Goal: Information Seeking & Learning: Learn about a topic

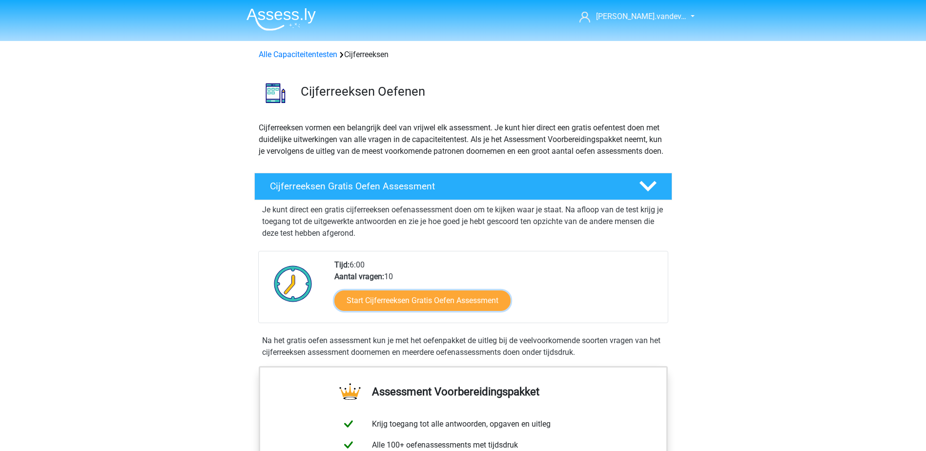
click at [416, 311] on link "Start Cijferreeksen Gratis Oefen Assessment" at bounding box center [422, 300] width 176 height 20
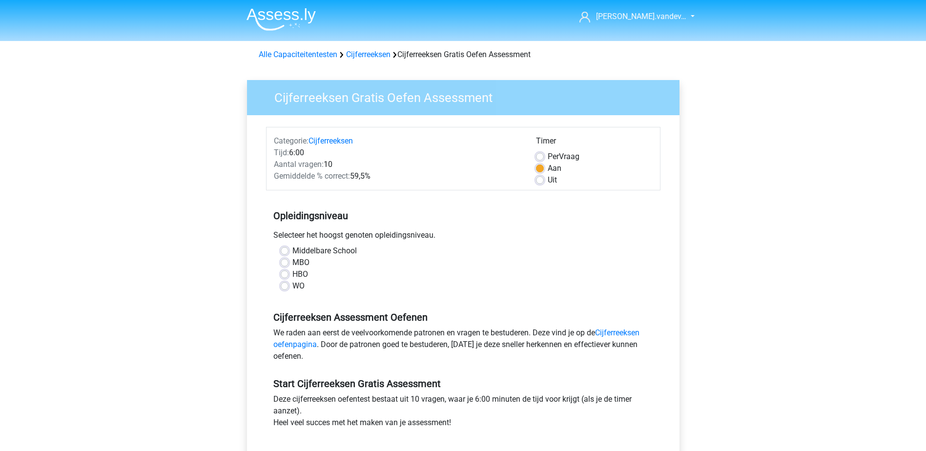
click at [292, 285] on label "WO" at bounding box center [298, 286] width 12 height 12
click at [286, 285] on input "WO" at bounding box center [285, 285] width 8 height 10
radio input "true"
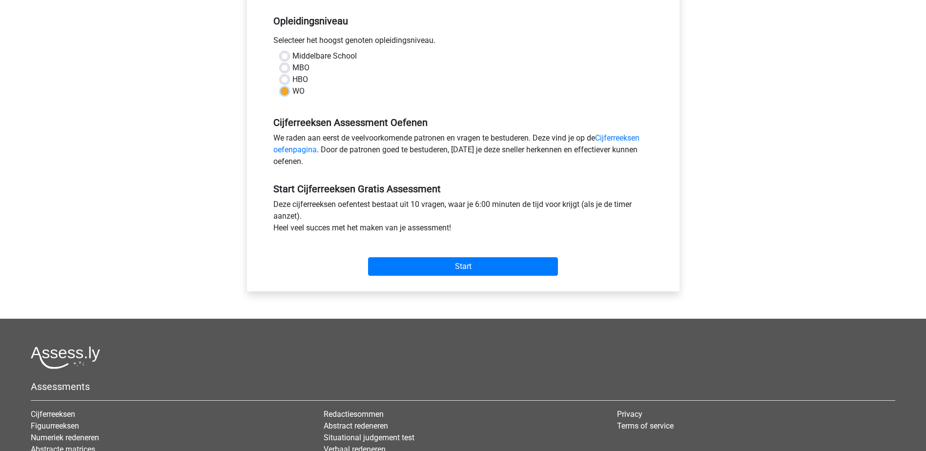
scroll to position [195, 0]
click at [399, 261] on input "Start" at bounding box center [463, 266] width 190 height 19
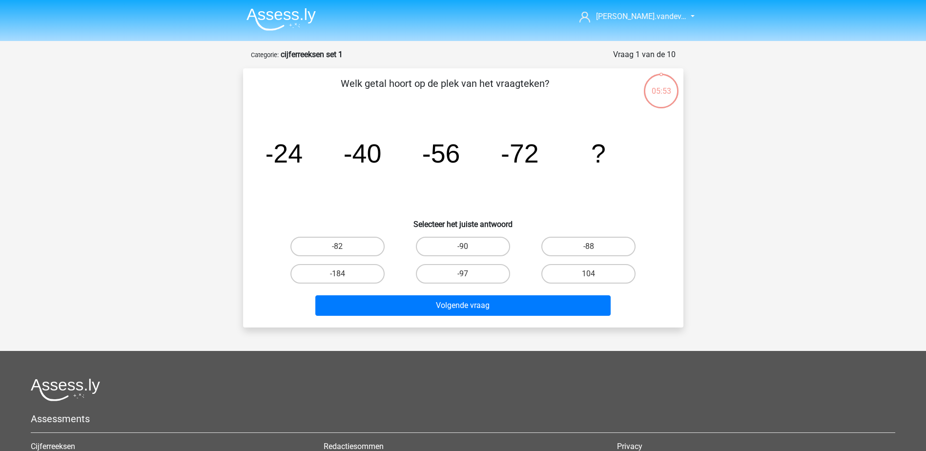
click at [594, 240] on label "-88" at bounding box center [588, 247] width 94 height 20
click at [594, 246] on input "-88" at bounding box center [592, 249] width 6 height 6
radio input "true"
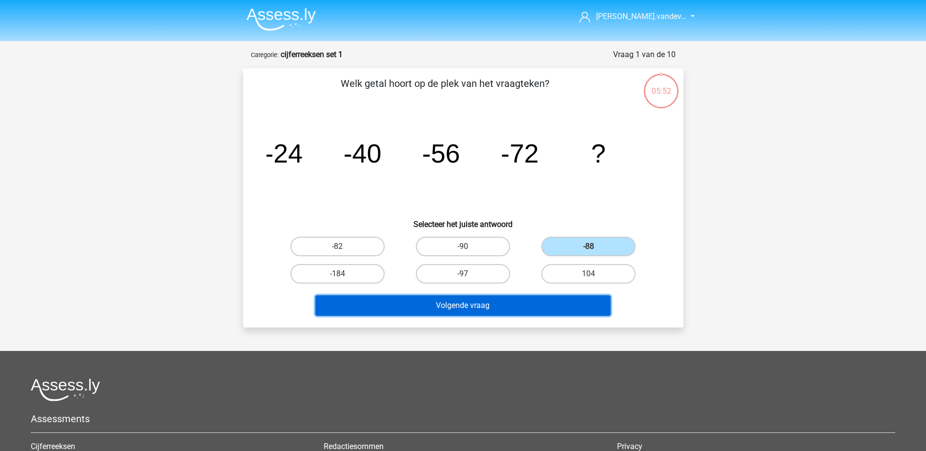
click at [562, 300] on button "Volgende vraag" at bounding box center [462, 305] width 295 height 20
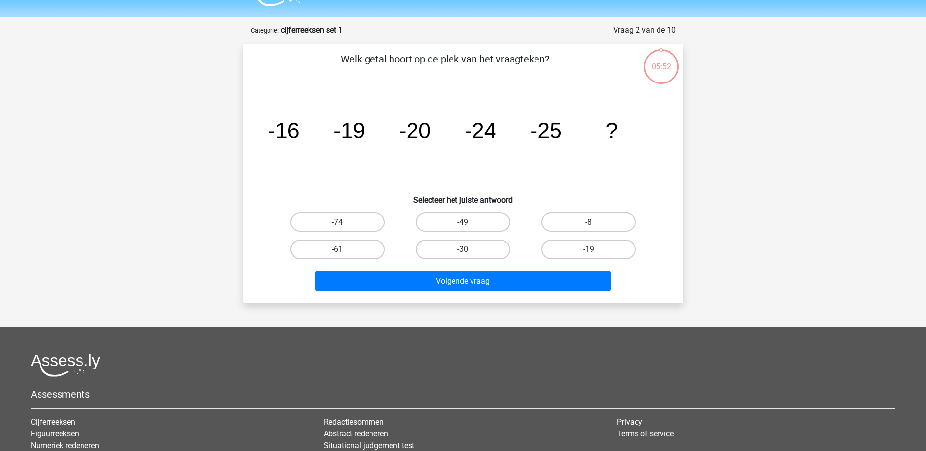
scroll to position [49, 0]
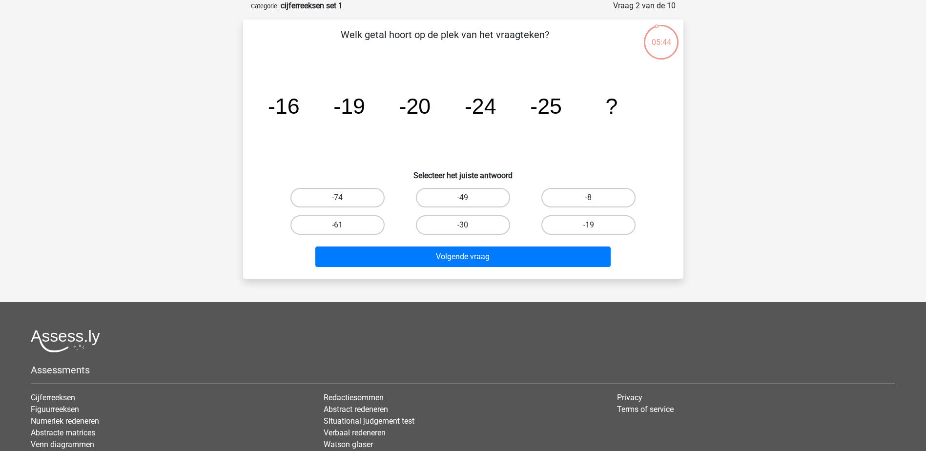
click at [438, 223] on label "-30" at bounding box center [463, 225] width 94 height 20
click at [463, 225] on input "-30" at bounding box center [466, 228] width 6 height 6
radio input "true"
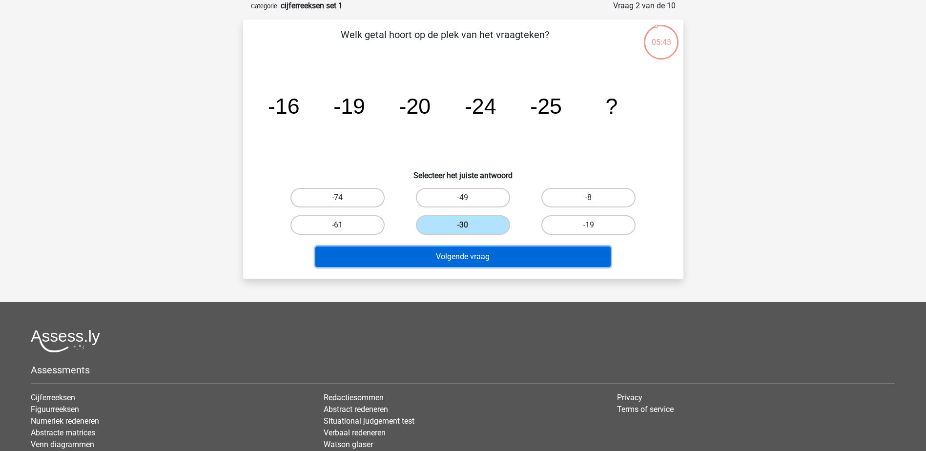
click at [445, 255] on button "Volgende vraag" at bounding box center [462, 256] width 295 height 20
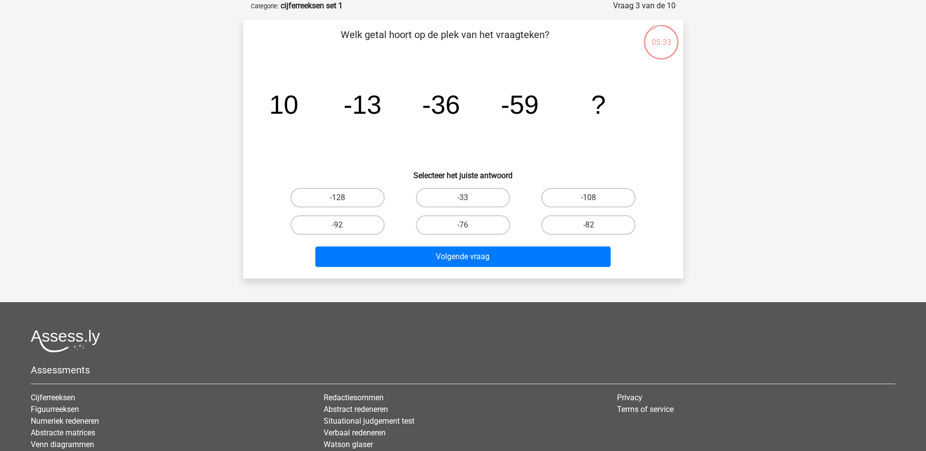
click at [573, 226] on label "-82" at bounding box center [588, 225] width 94 height 20
click at [589, 226] on input "-82" at bounding box center [592, 228] width 6 height 6
radio input "true"
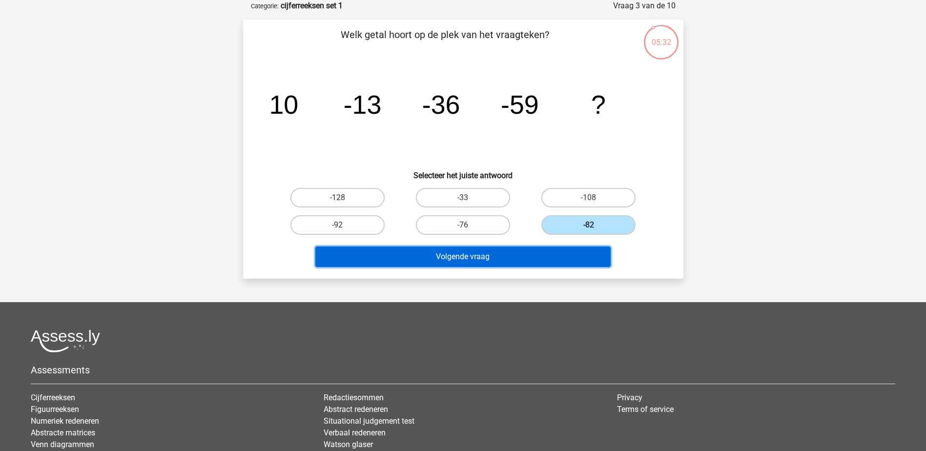
click at [542, 263] on button "Volgende vraag" at bounding box center [462, 256] width 295 height 20
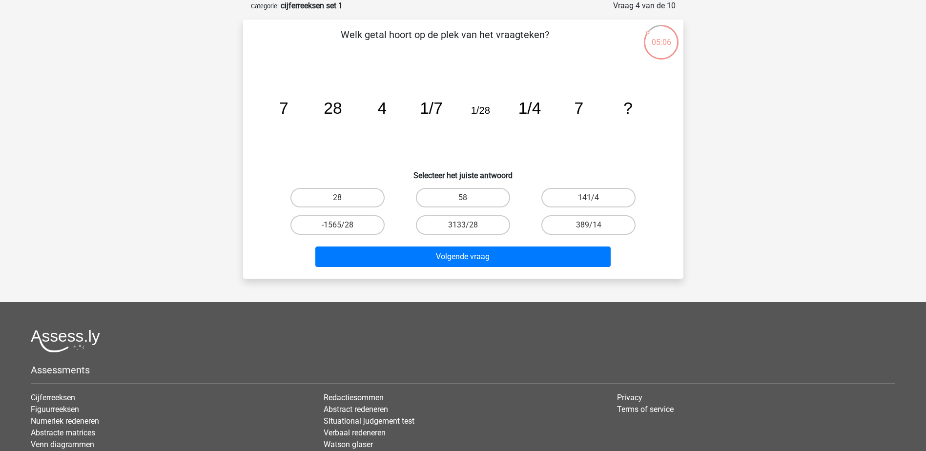
click at [350, 193] on label "28" at bounding box center [337, 198] width 94 height 20
click at [344, 198] on input "28" at bounding box center [340, 201] width 6 height 6
radio input "true"
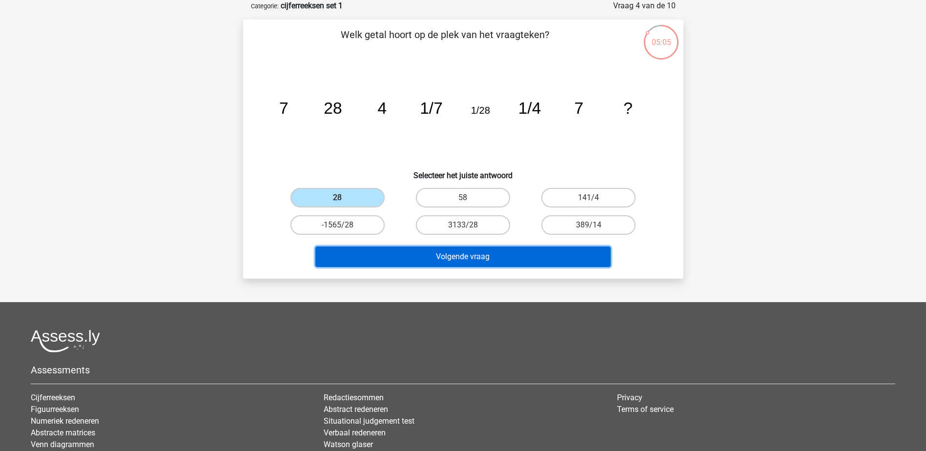
click at [417, 265] on button "Volgende vraag" at bounding box center [462, 256] width 295 height 20
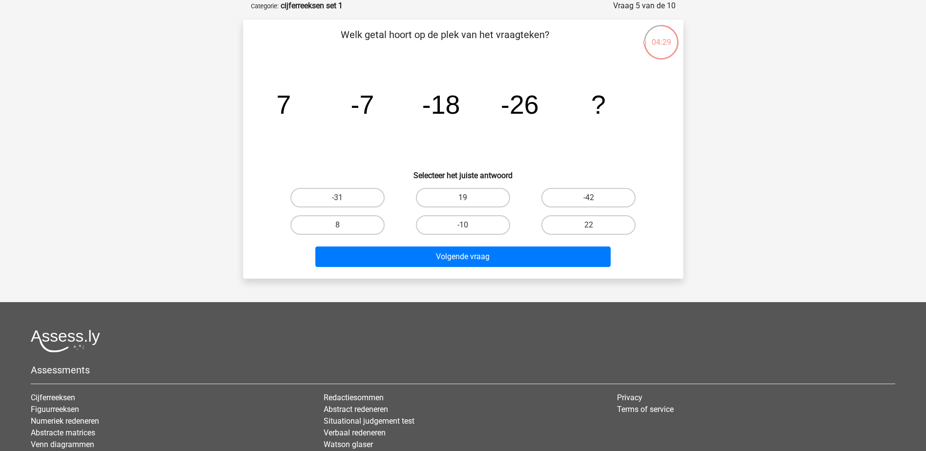
click at [363, 194] on label "-31" at bounding box center [337, 198] width 94 height 20
click at [344, 198] on input "-31" at bounding box center [340, 201] width 6 height 6
radio input "true"
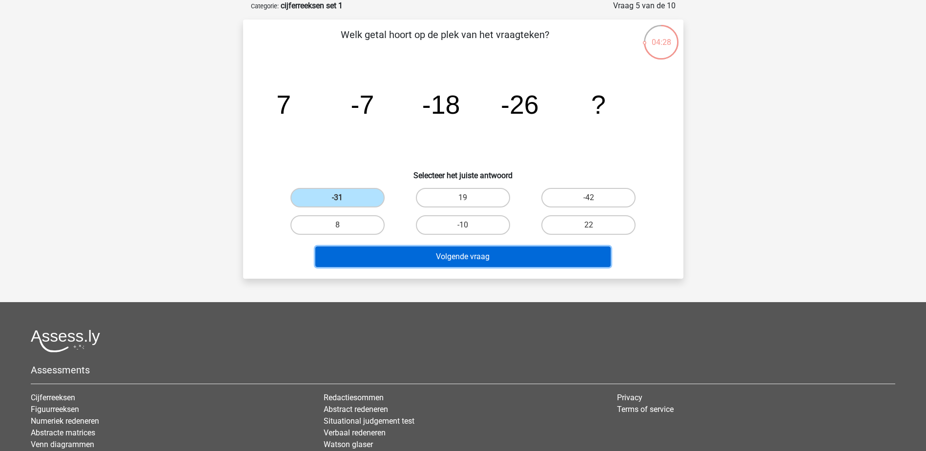
click at [389, 255] on button "Volgende vraag" at bounding box center [462, 256] width 295 height 20
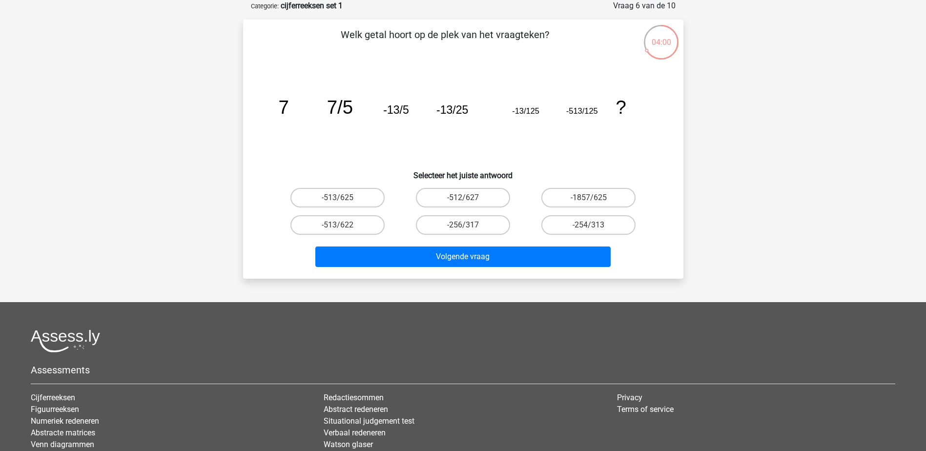
click at [344, 196] on label "-513/625" at bounding box center [337, 198] width 94 height 20
click at [344, 198] on input "-513/625" at bounding box center [340, 201] width 6 height 6
radio input "true"
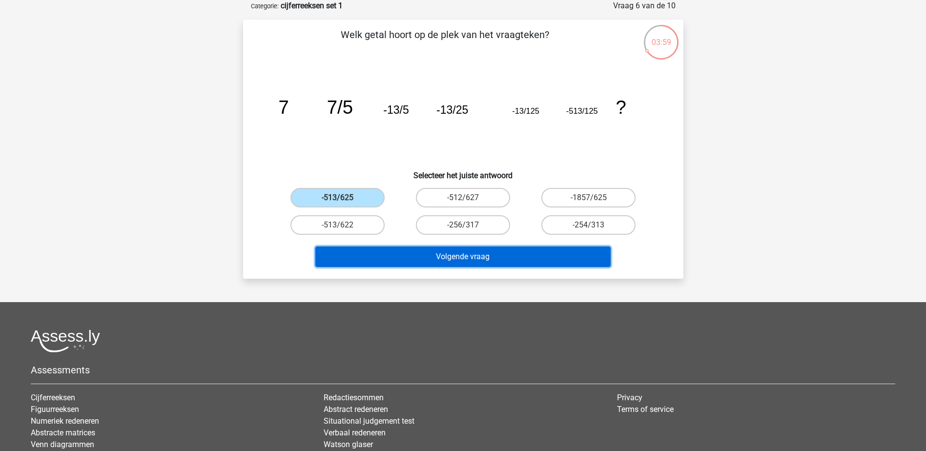
click at [408, 253] on button "Volgende vraag" at bounding box center [462, 256] width 295 height 20
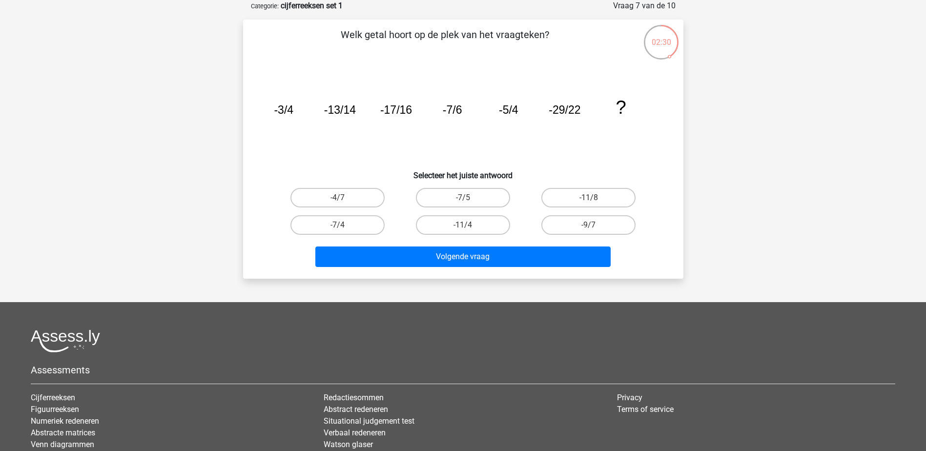
click at [564, 223] on label "-9/7" at bounding box center [588, 225] width 94 height 20
click at [589, 225] on input "-9/7" at bounding box center [592, 228] width 6 height 6
radio input "true"
click at [568, 199] on label "-11/8" at bounding box center [588, 198] width 94 height 20
click at [589, 199] on input "-11/8" at bounding box center [592, 201] width 6 height 6
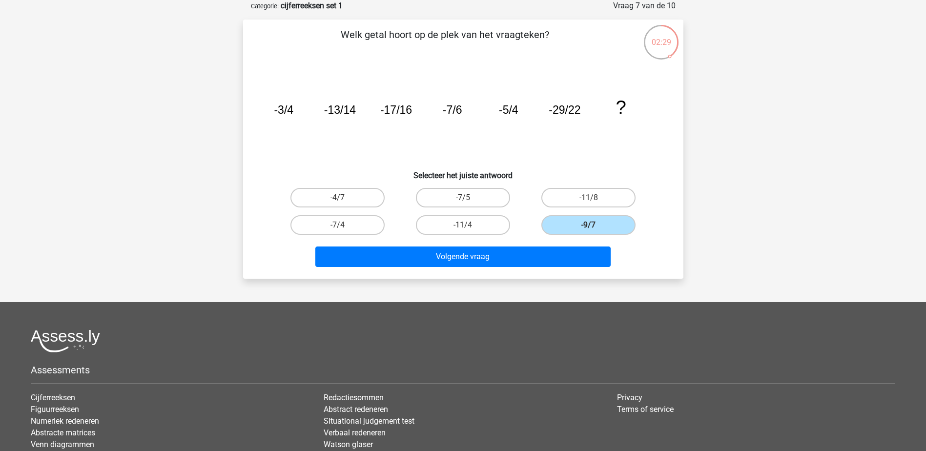
radio input "true"
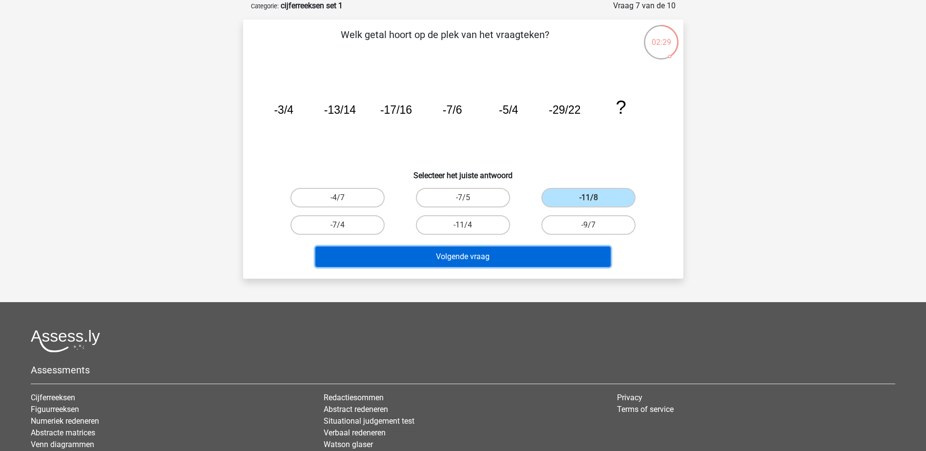
click at [556, 254] on button "Volgende vraag" at bounding box center [462, 256] width 295 height 20
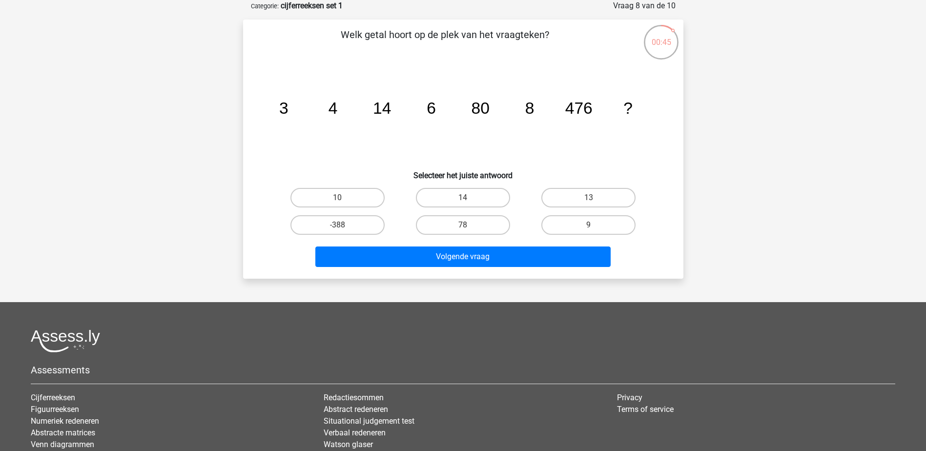
click at [451, 219] on label "78" at bounding box center [463, 225] width 94 height 20
click at [463, 225] on input "78" at bounding box center [466, 228] width 6 height 6
radio input "true"
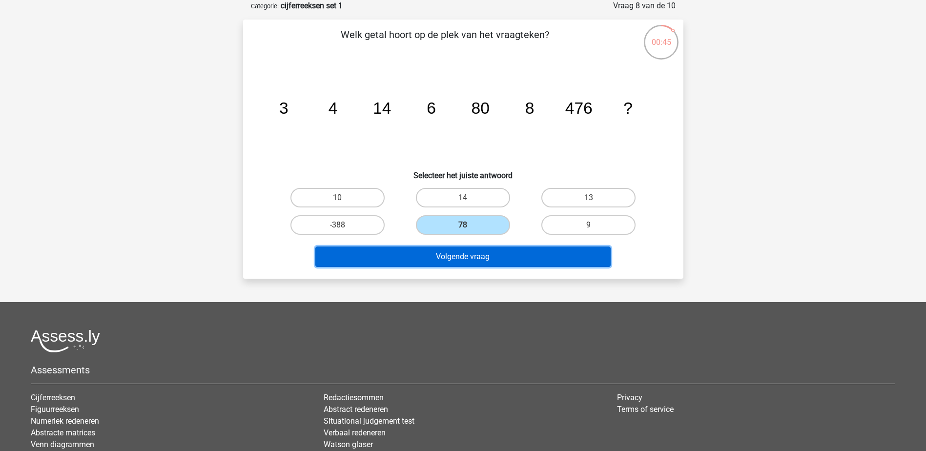
click at [464, 249] on button "Volgende vraag" at bounding box center [462, 256] width 295 height 20
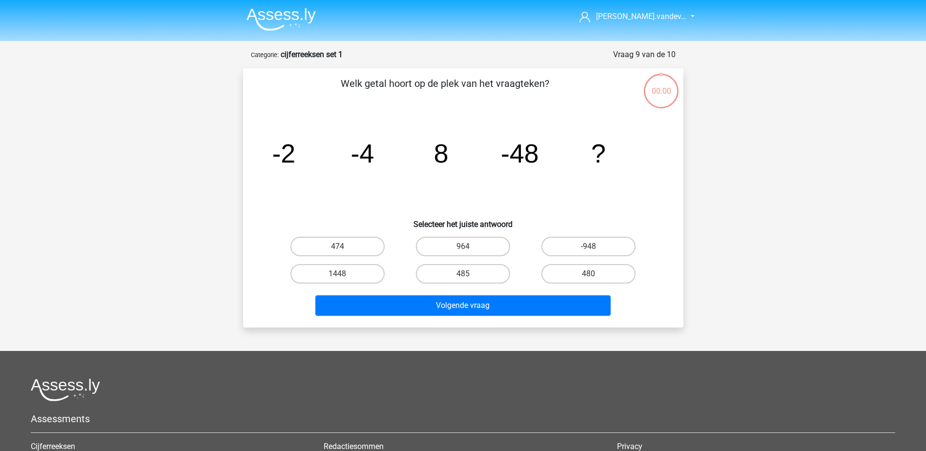
scroll to position [49, 0]
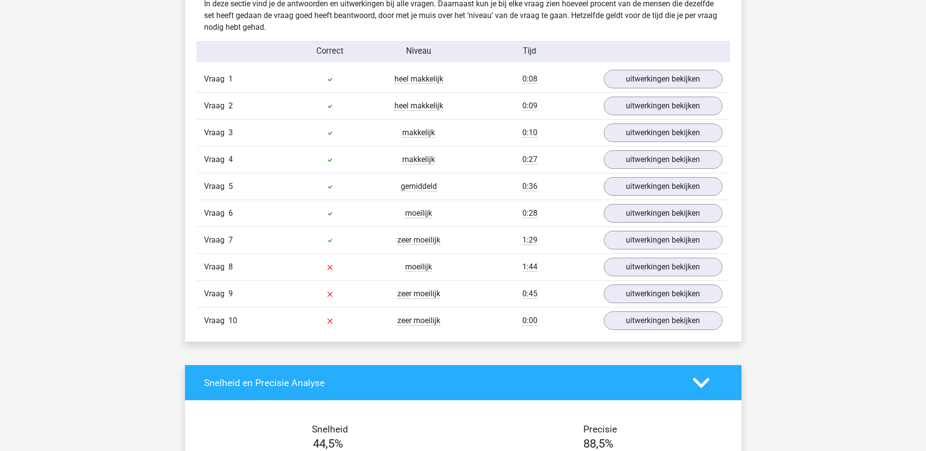
scroll to position [781, 0]
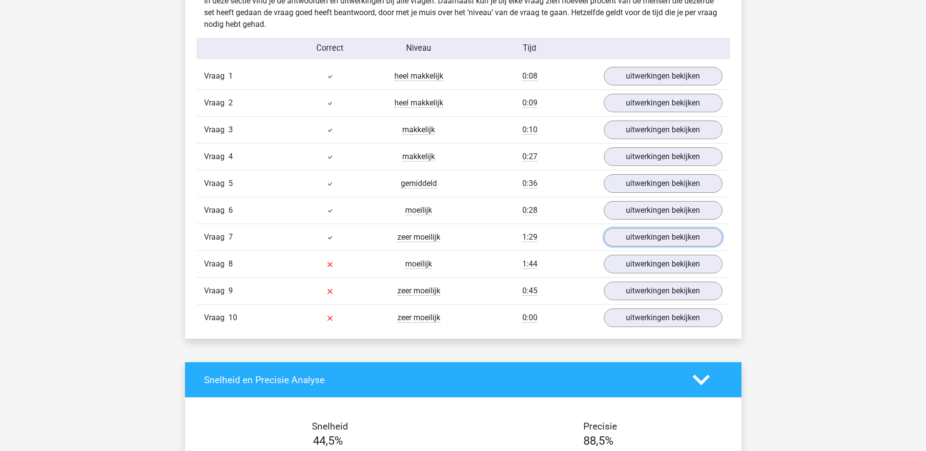
click at [643, 242] on link "uitwerkingen bekijken" at bounding box center [663, 237] width 119 height 19
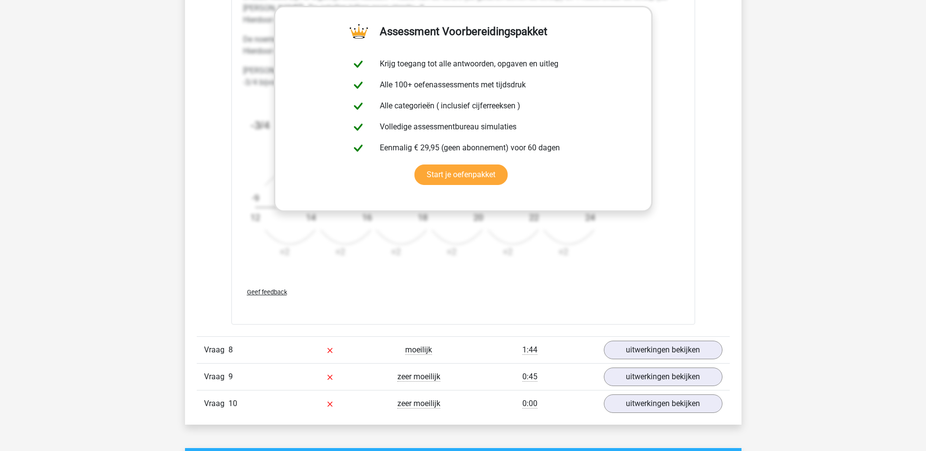
scroll to position [1415, 0]
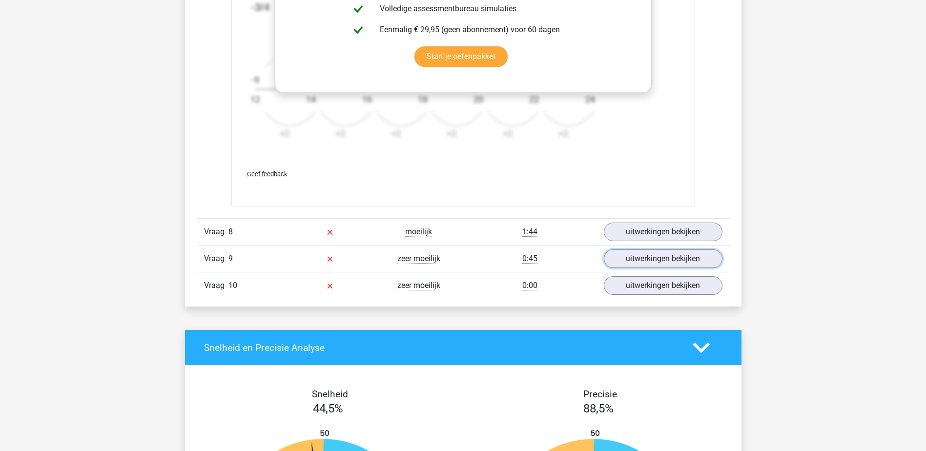
click at [629, 257] on link "uitwerkingen bekijken" at bounding box center [663, 258] width 119 height 19
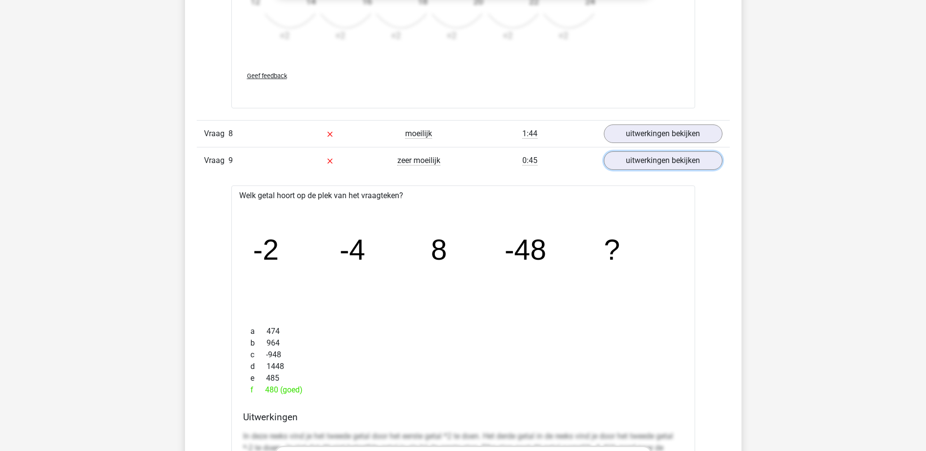
scroll to position [1367, 0]
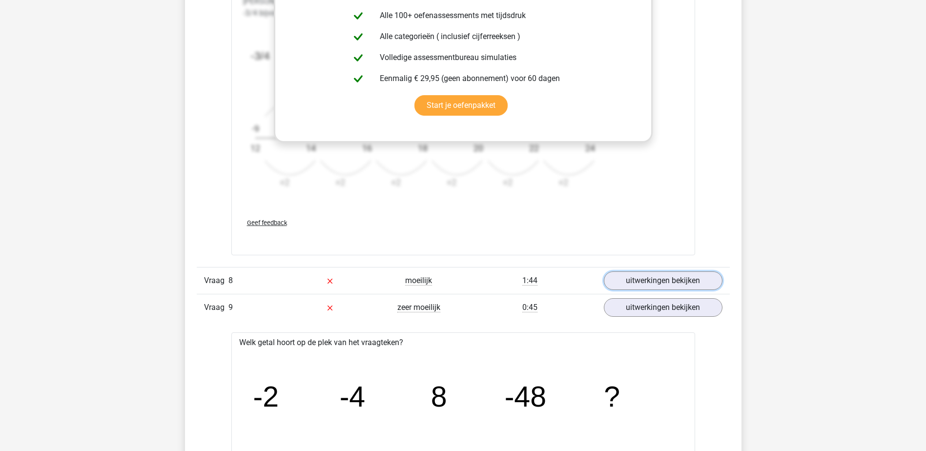
click at [660, 283] on link "uitwerkingen bekijken" at bounding box center [663, 280] width 119 height 19
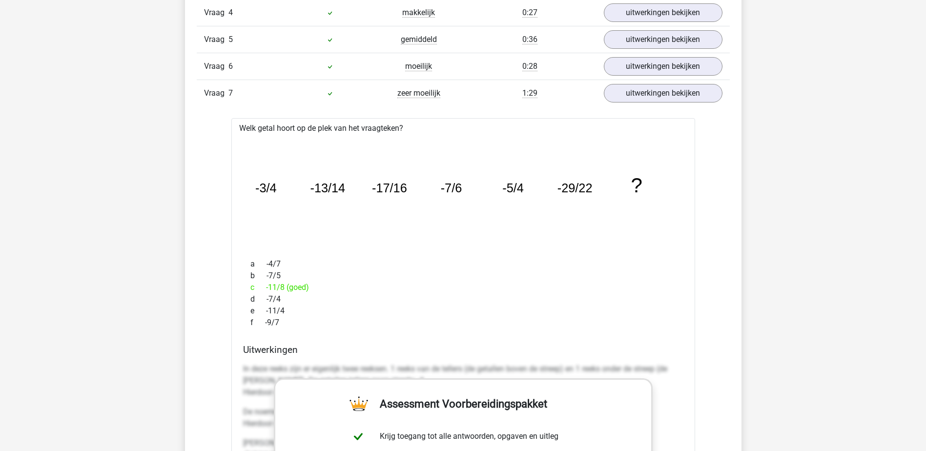
scroll to position [927, 0]
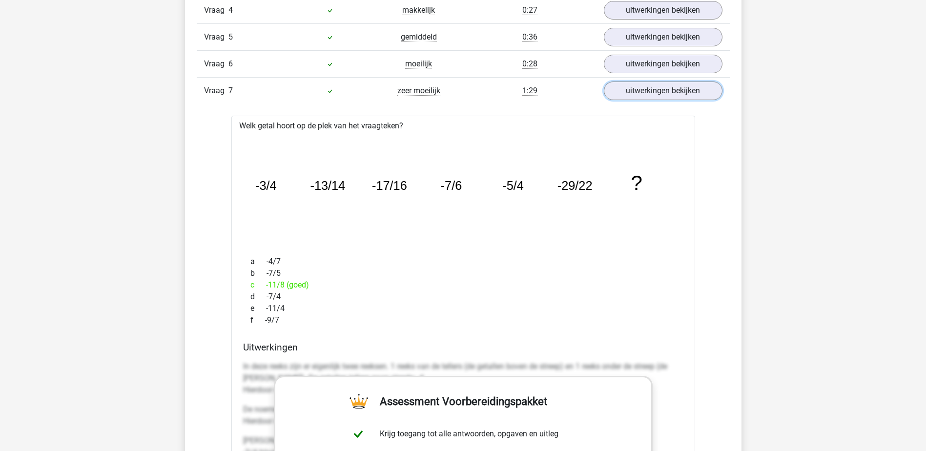
click at [668, 89] on link "uitwerkingen bekijken" at bounding box center [663, 91] width 119 height 19
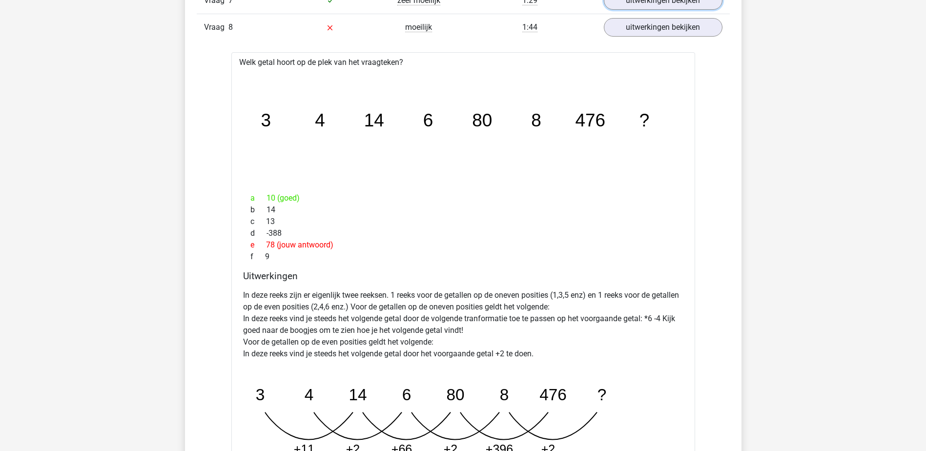
scroll to position [879, 0]
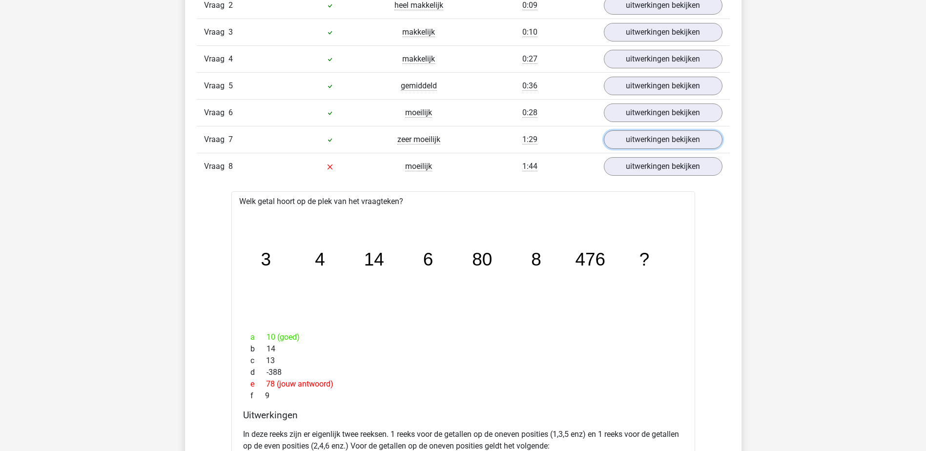
click at [657, 142] on link "uitwerkingen bekijken" at bounding box center [663, 139] width 119 height 19
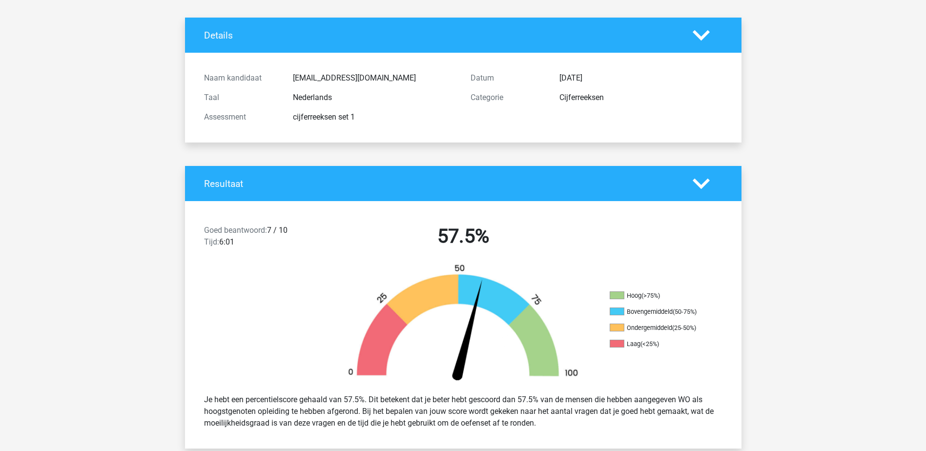
scroll to position [0, 0]
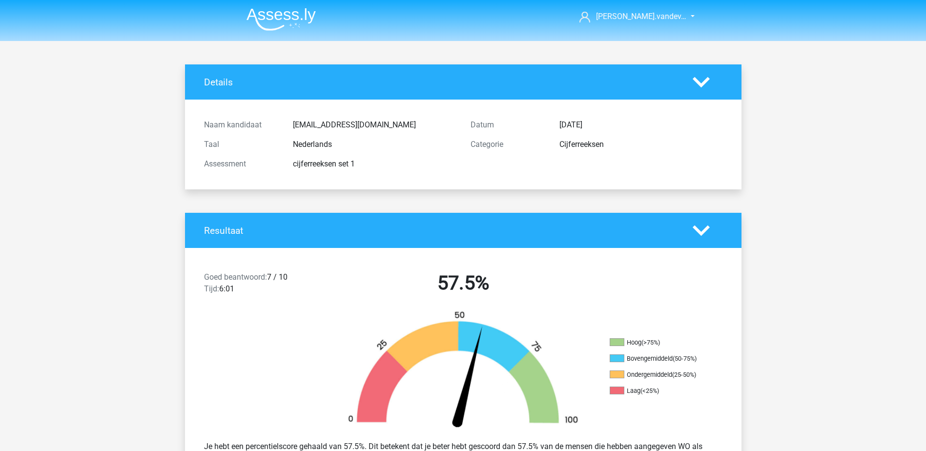
click at [700, 76] on icon at bounding box center [701, 82] width 17 height 17
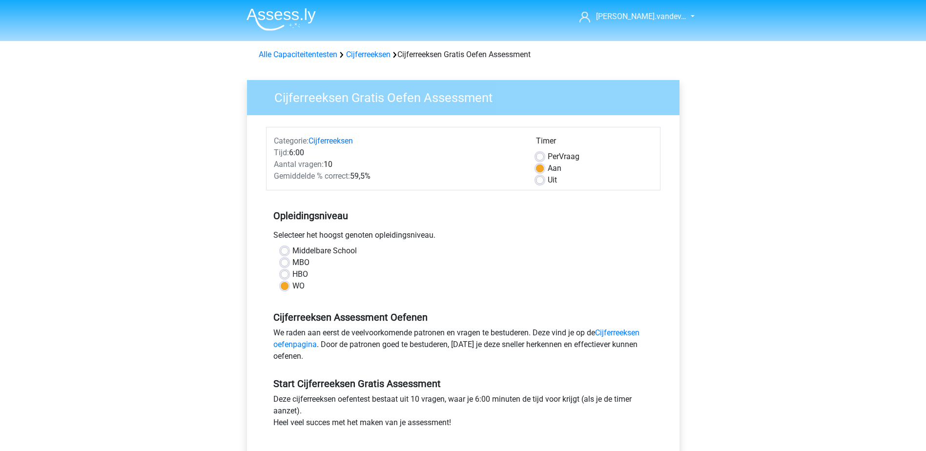
scroll to position [195, 0]
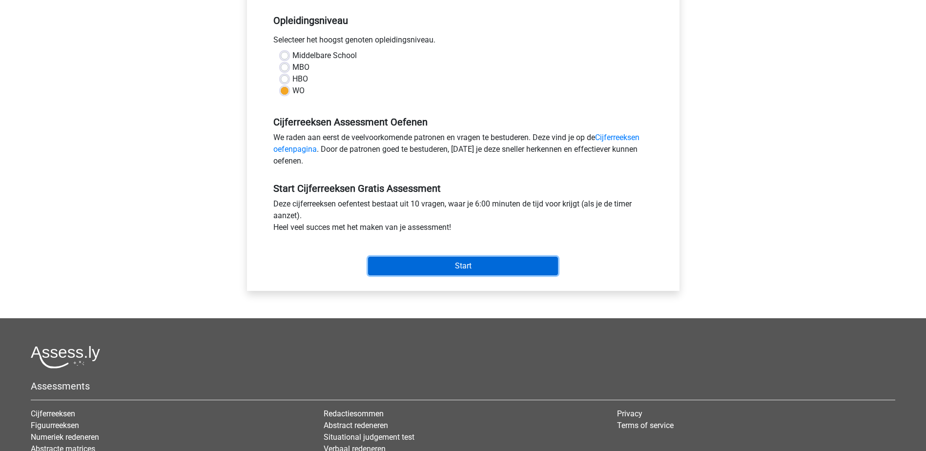
click at [407, 262] on input "Start" at bounding box center [463, 266] width 190 height 19
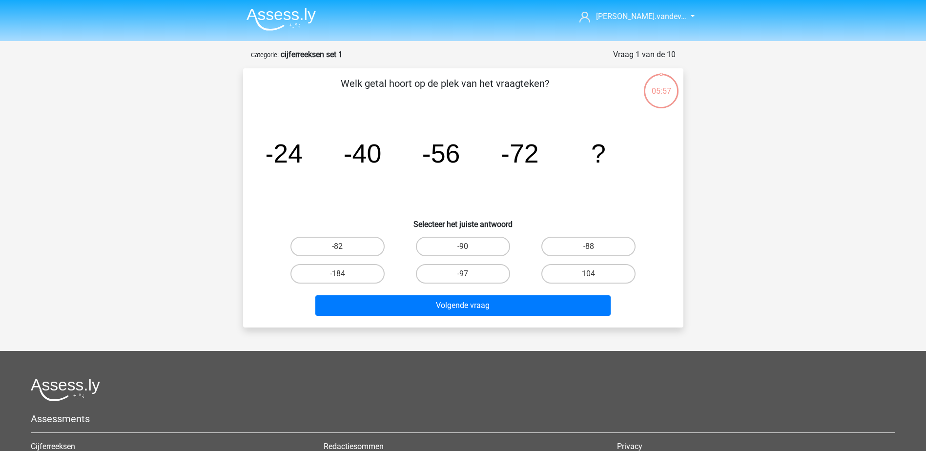
click at [591, 247] on input "-88" at bounding box center [592, 249] width 6 height 6
radio input "true"
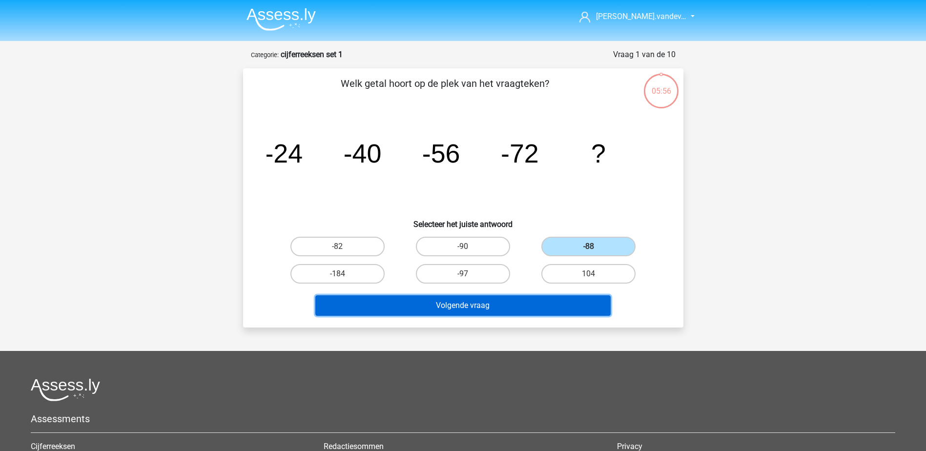
click at [576, 297] on button "Volgende vraag" at bounding box center [462, 305] width 295 height 20
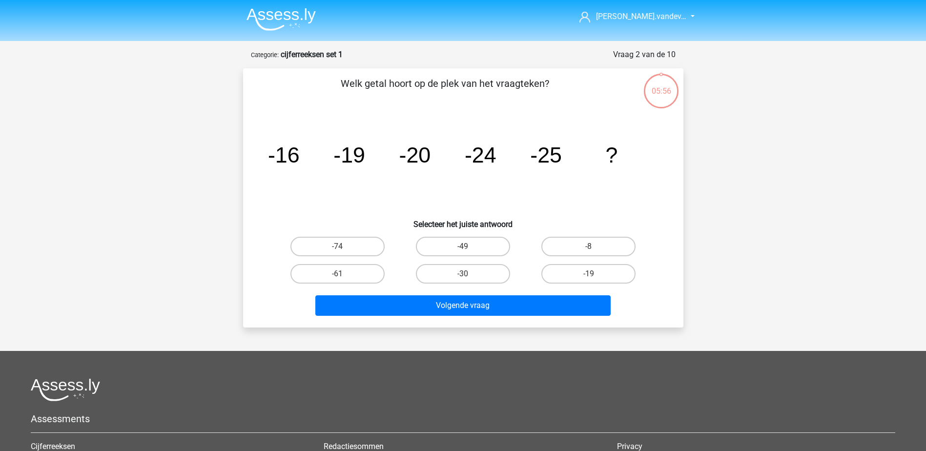
scroll to position [49, 0]
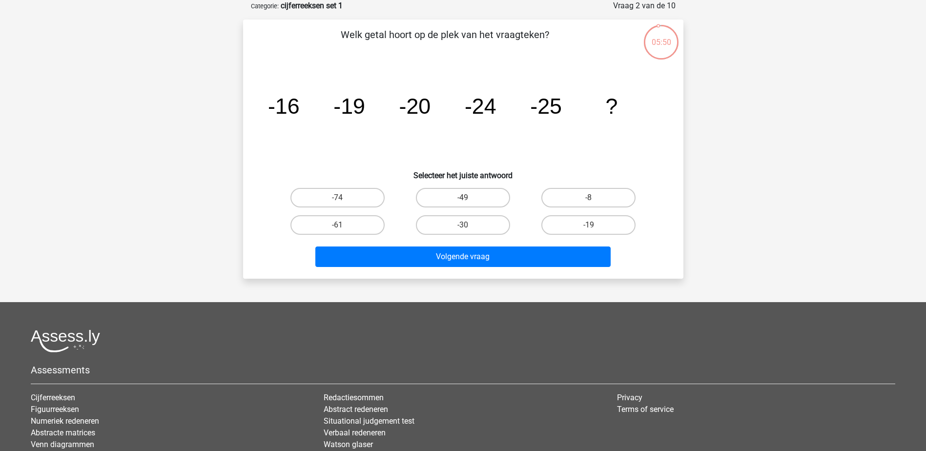
click at [456, 219] on label "-30" at bounding box center [463, 225] width 94 height 20
click at [463, 225] on input "-30" at bounding box center [466, 228] width 6 height 6
radio input "true"
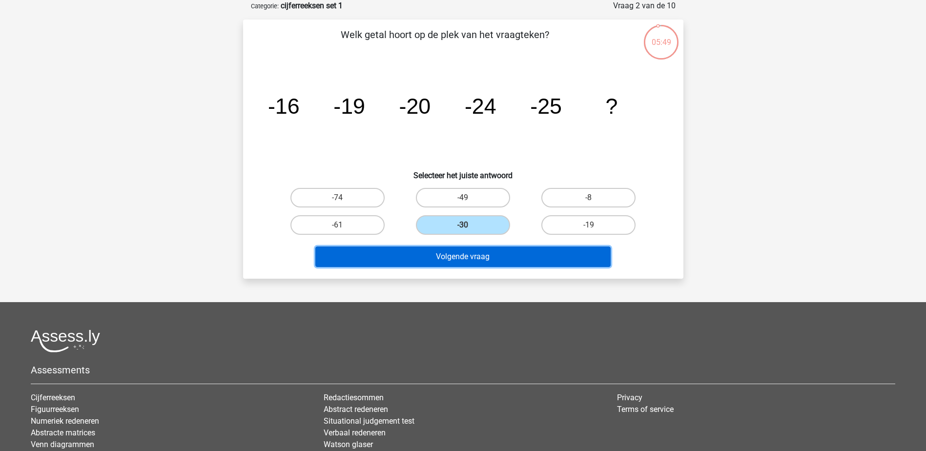
click at [473, 254] on button "Volgende vraag" at bounding box center [462, 256] width 295 height 20
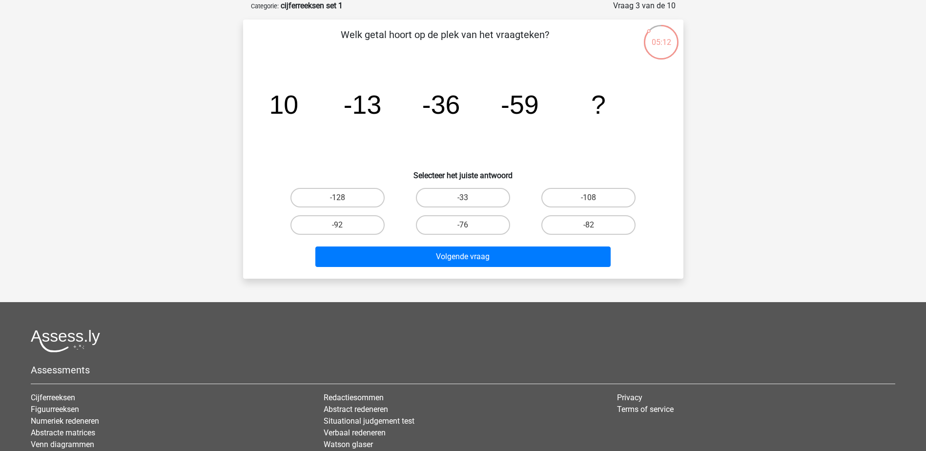
click at [633, 224] on label "-82" at bounding box center [588, 225] width 94 height 20
click at [595, 225] on input "-82" at bounding box center [592, 228] width 6 height 6
radio input "true"
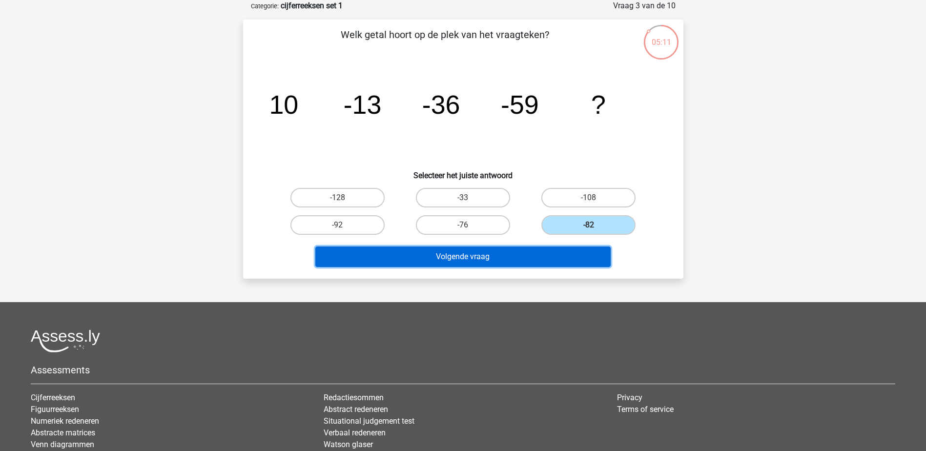
click at [575, 260] on button "Volgende vraag" at bounding box center [462, 256] width 295 height 20
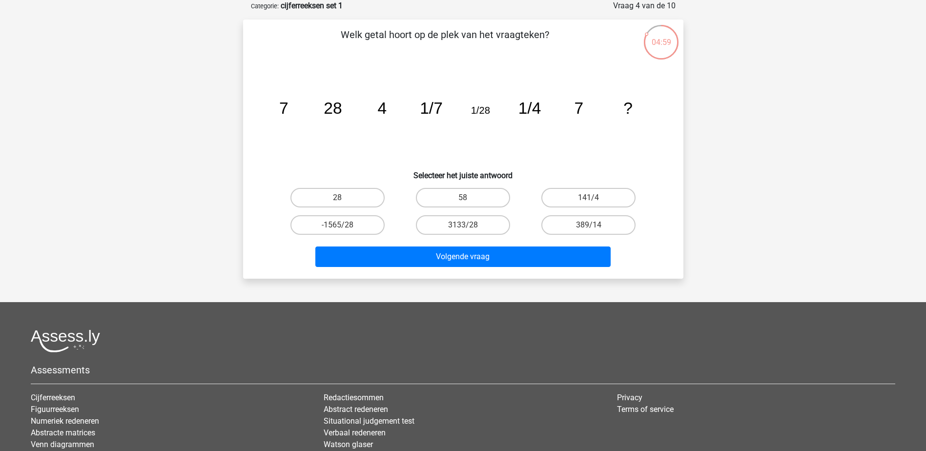
click at [350, 195] on label "28" at bounding box center [337, 198] width 94 height 20
click at [344, 198] on input "28" at bounding box center [340, 201] width 6 height 6
radio input "true"
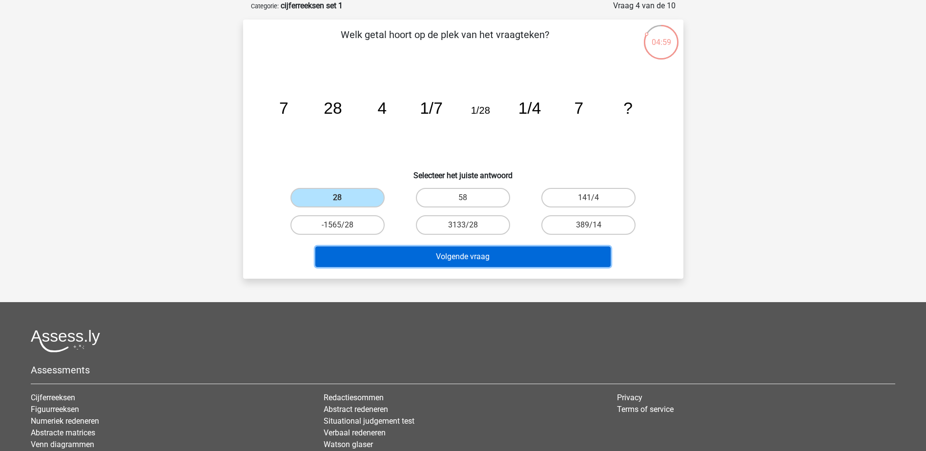
click at [401, 260] on button "Volgende vraag" at bounding box center [462, 256] width 295 height 20
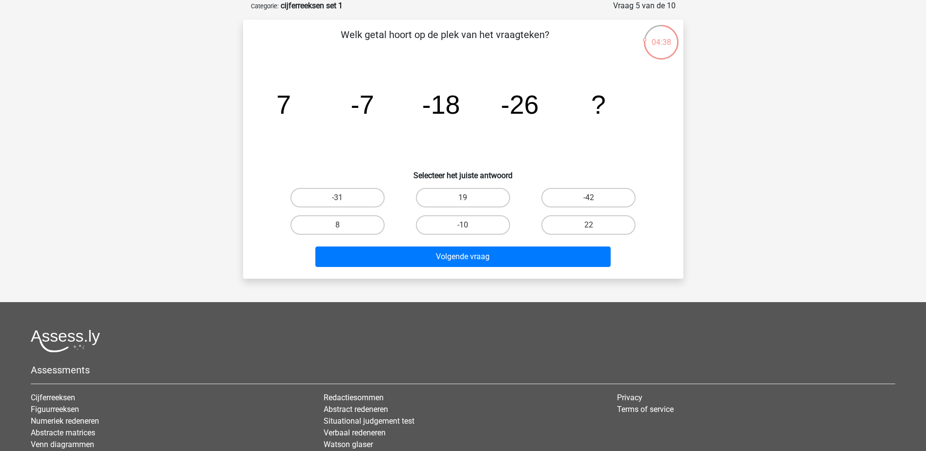
click at [367, 196] on label "-31" at bounding box center [337, 198] width 94 height 20
click at [344, 198] on input "-31" at bounding box center [340, 201] width 6 height 6
radio input "true"
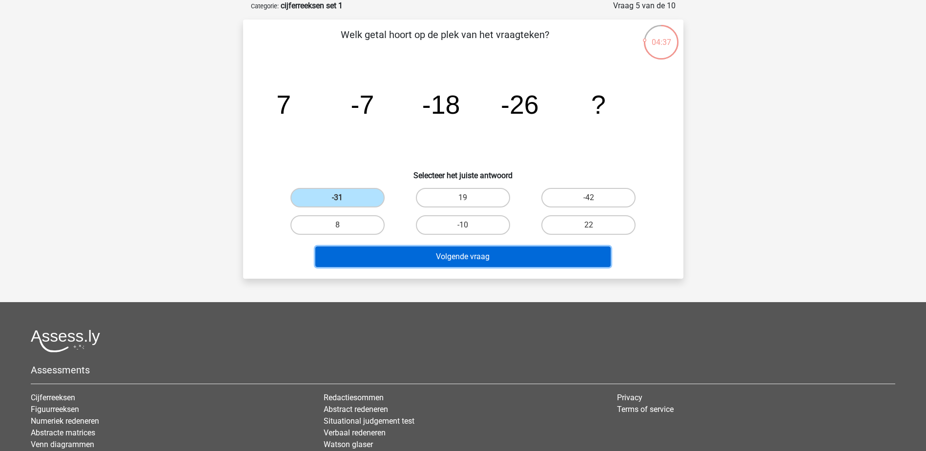
click at [417, 264] on button "Volgende vraag" at bounding box center [462, 256] width 295 height 20
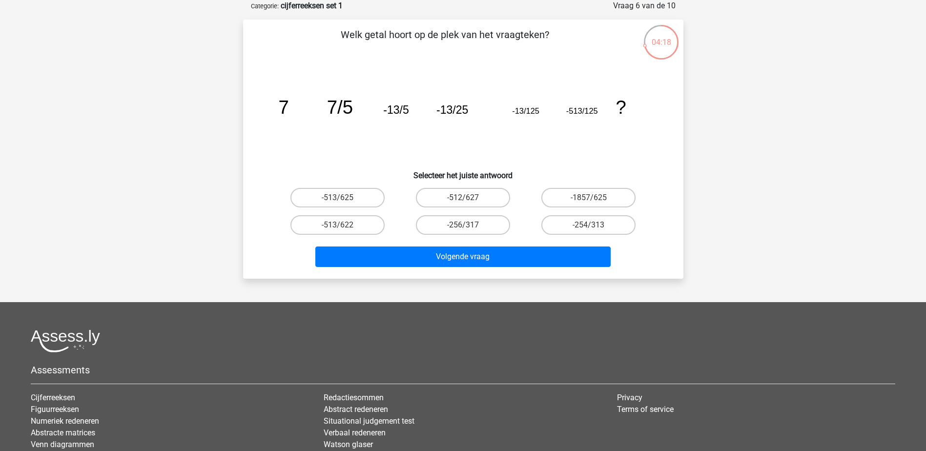
click at [351, 196] on label "-513/625" at bounding box center [337, 198] width 94 height 20
click at [344, 198] on input "-513/625" at bounding box center [340, 201] width 6 height 6
radio input "true"
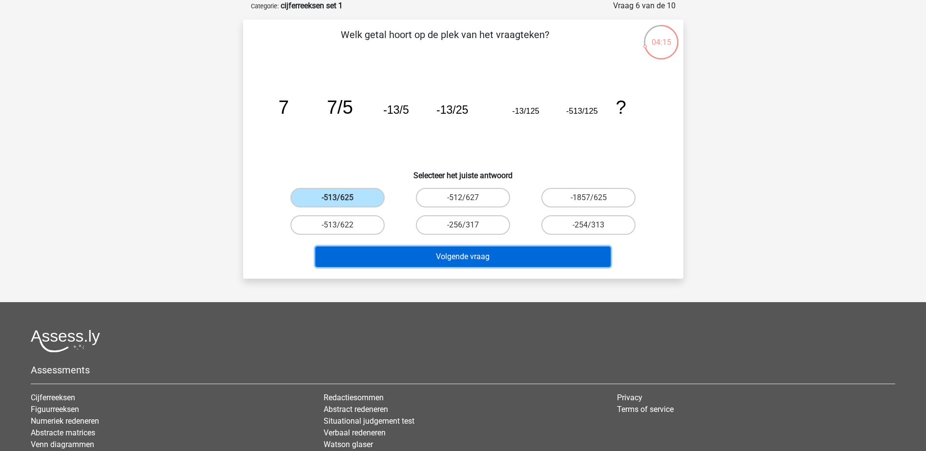
click at [419, 251] on button "Volgende vraag" at bounding box center [462, 256] width 295 height 20
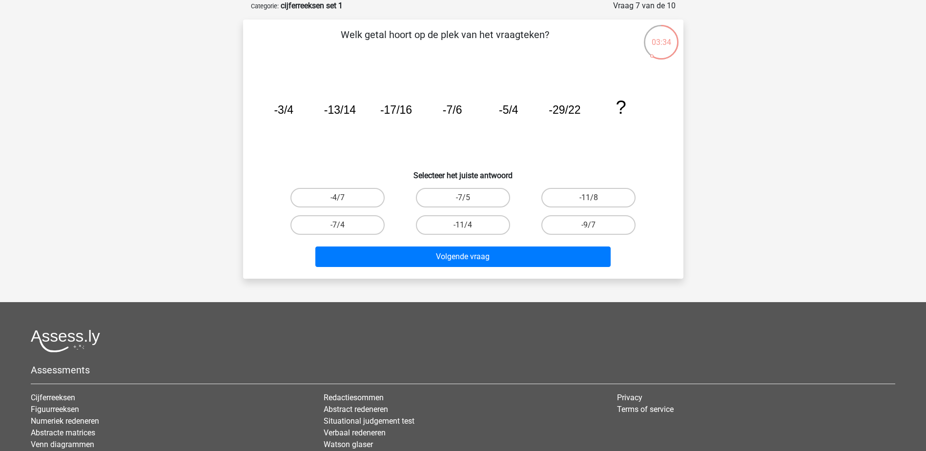
click at [594, 199] on input "-11/8" at bounding box center [592, 201] width 6 height 6
radio input "true"
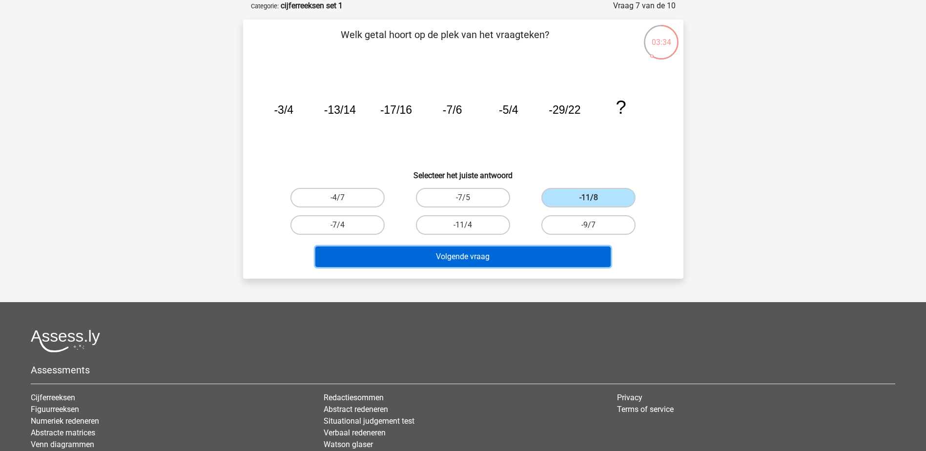
click at [587, 255] on button "Volgende vraag" at bounding box center [462, 256] width 295 height 20
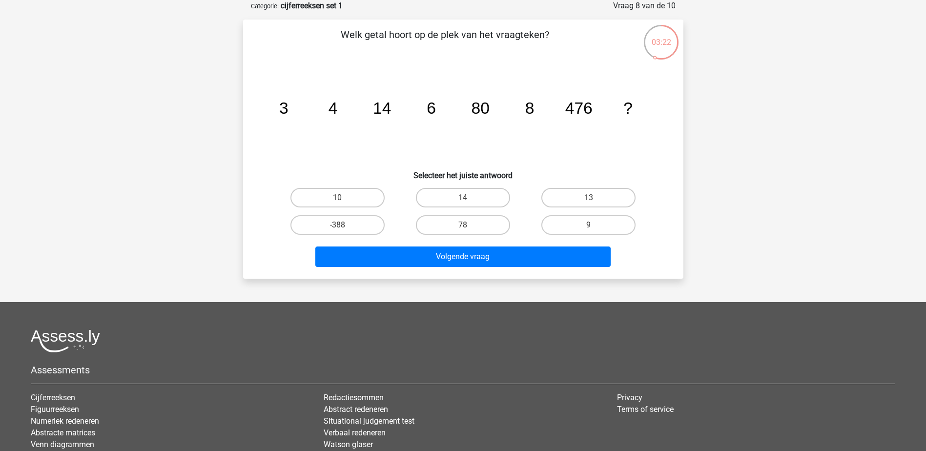
click at [363, 193] on label "10" at bounding box center [337, 198] width 94 height 20
click at [344, 198] on input "10" at bounding box center [340, 201] width 6 height 6
radio input "true"
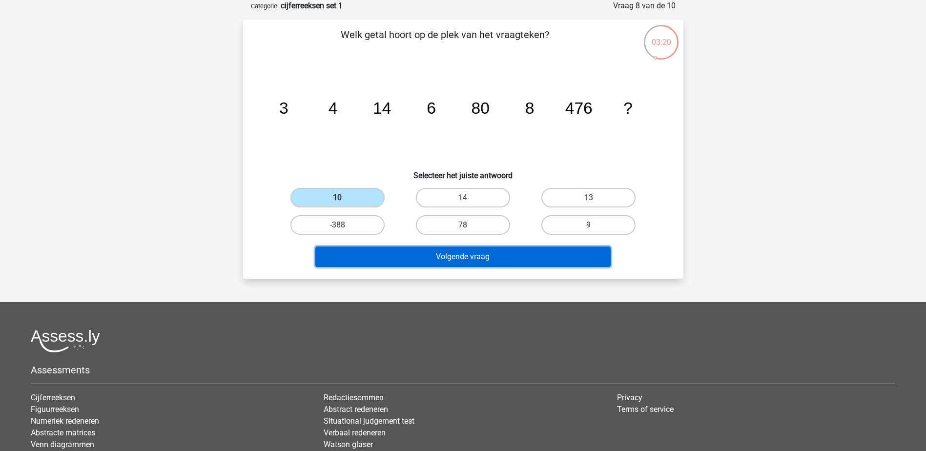
click at [388, 254] on button "Volgende vraag" at bounding box center [462, 256] width 295 height 20
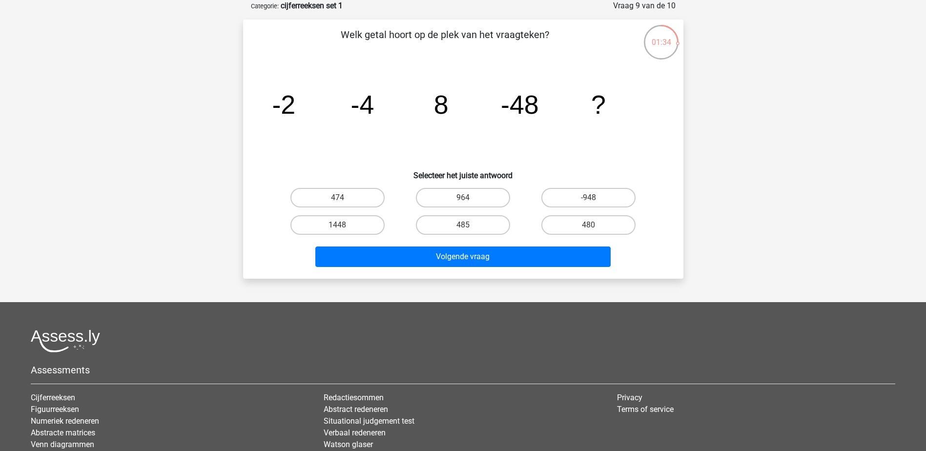
click at [436, 194] on label "964" at bounding box center [463, 198] width 94 height 20
click at [463, 198] on input "964" at bounding box center [466, 201] width 6 height 6
radio input "true"
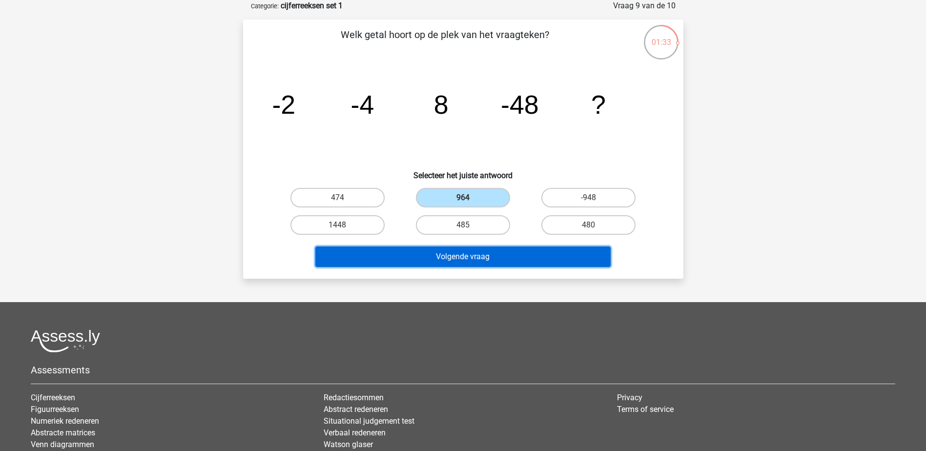
click at [493, 258] on button "Volgende vraag" at bounding box center [462, 256] width 295 height 20
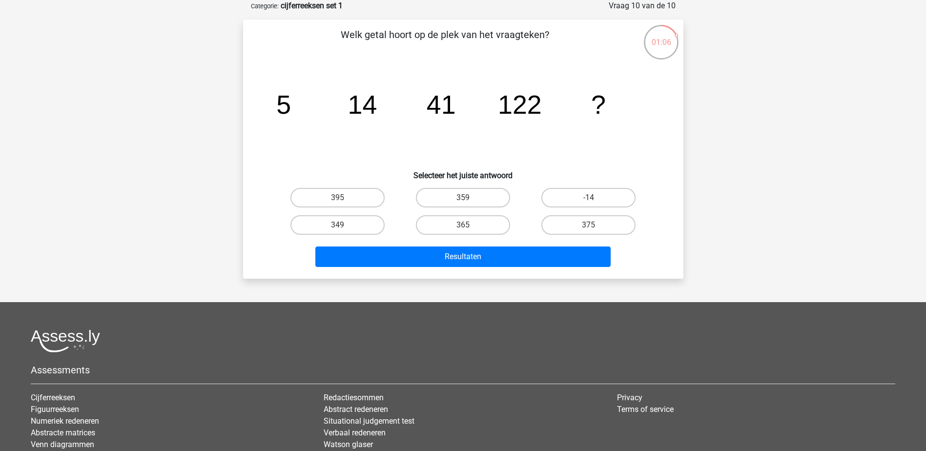
drag, startPoint x: 501, startPoint y: 221, endPoint x: 502, endPoint y: 226, distance: 5.4
click at [501, 220] on label "365" at bounding box center [463, 225] width 94 height 20
click at [469, 225] on input "365" at bounding box center [466, 228] width 6 height 6
radio input "true"
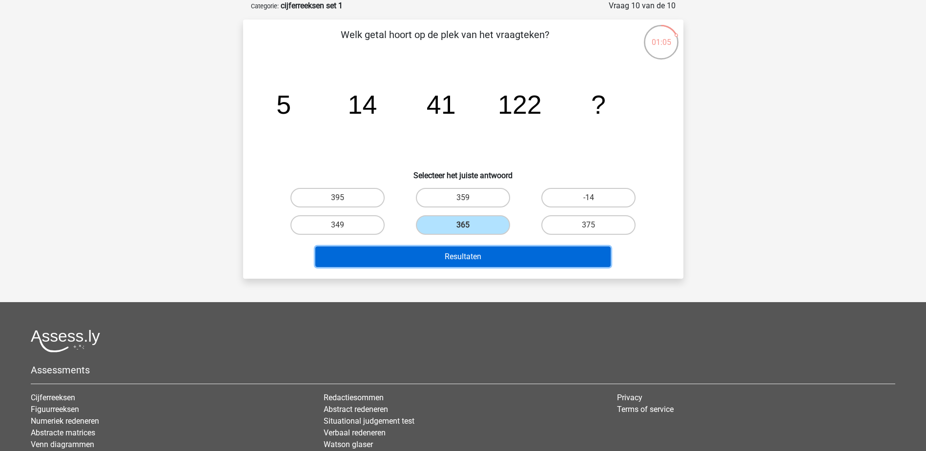
click at [503, 257] on button "Resultaten" at bounding box center [462, 256] width 295 height 20
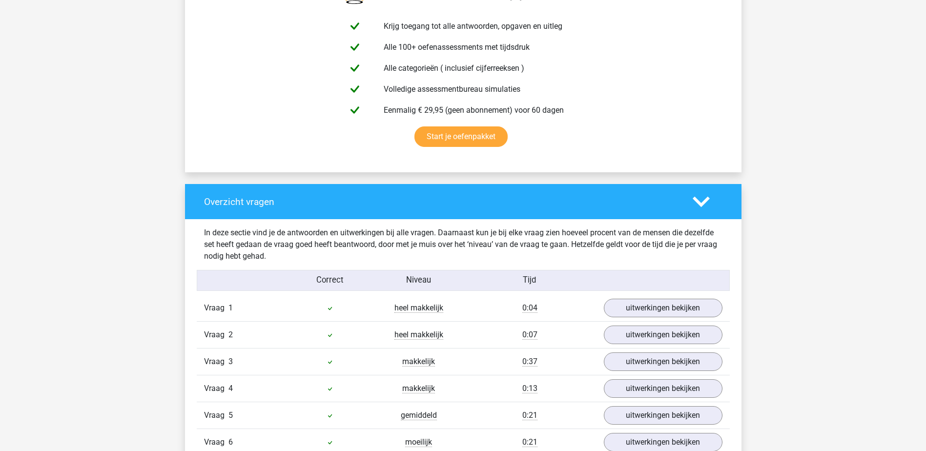
scroll to position [732, 0]
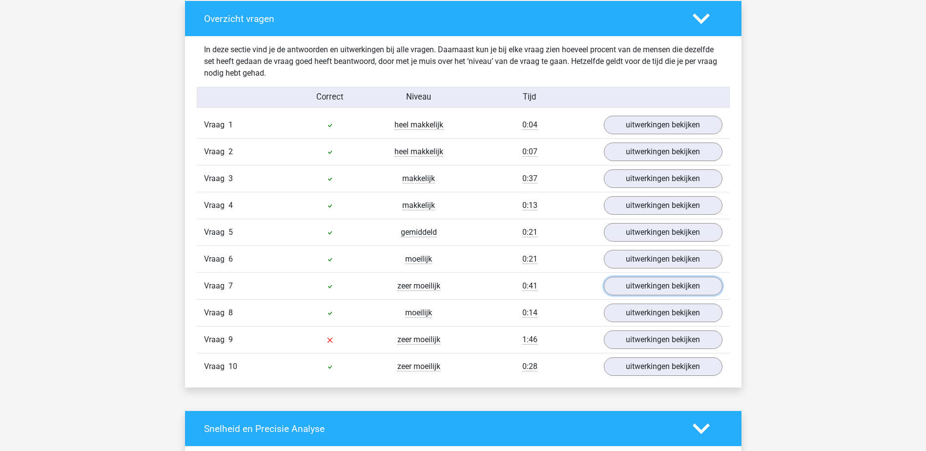
click at [658, 285] on link "uitwerkingen bekijken" at bounding box center [663, 286] width 119 height 19
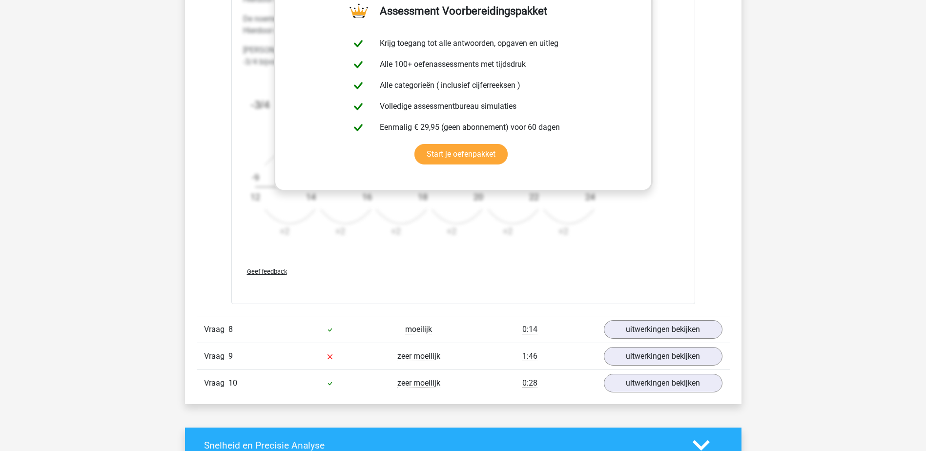
scroll to position [1464, 0]
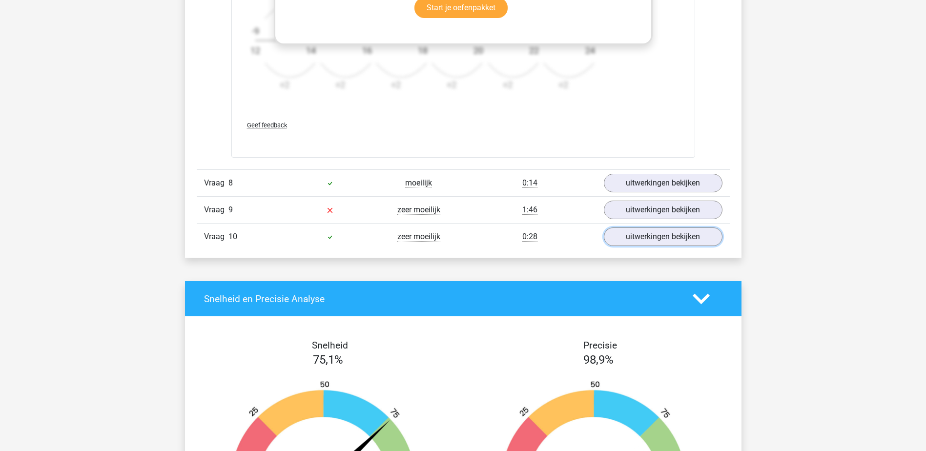
click at [655, 239] on link "uitwerkingen bekijken" at bounding box center [663, 236] width 119 height 19
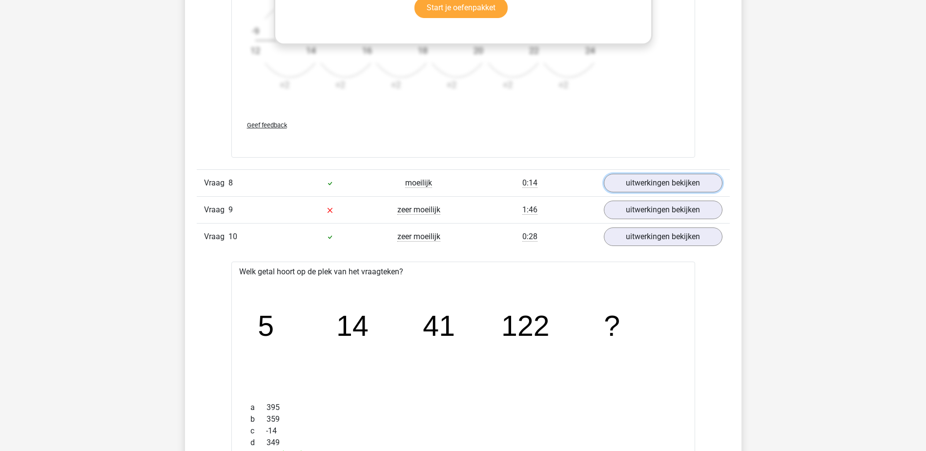
click at [662, 188] on link "uitwerkingen bekijken" at bounding box center [663, 183] width 119 height 19
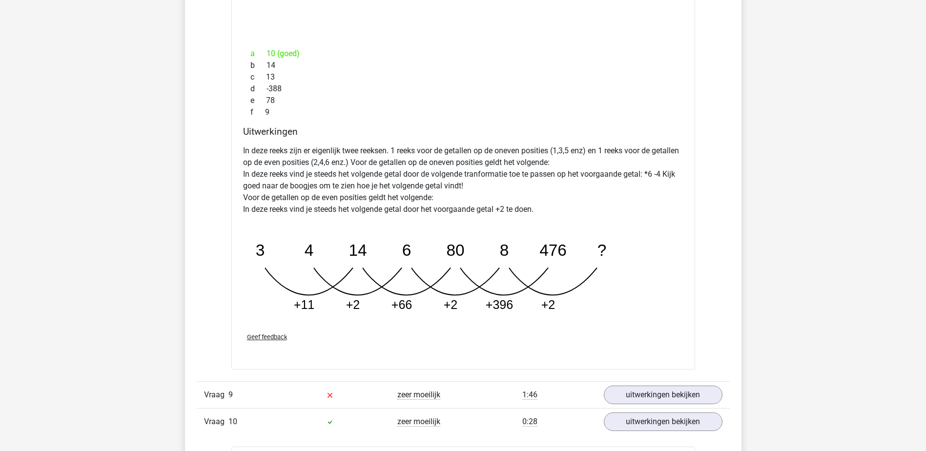
scroll to position [1952, 0]
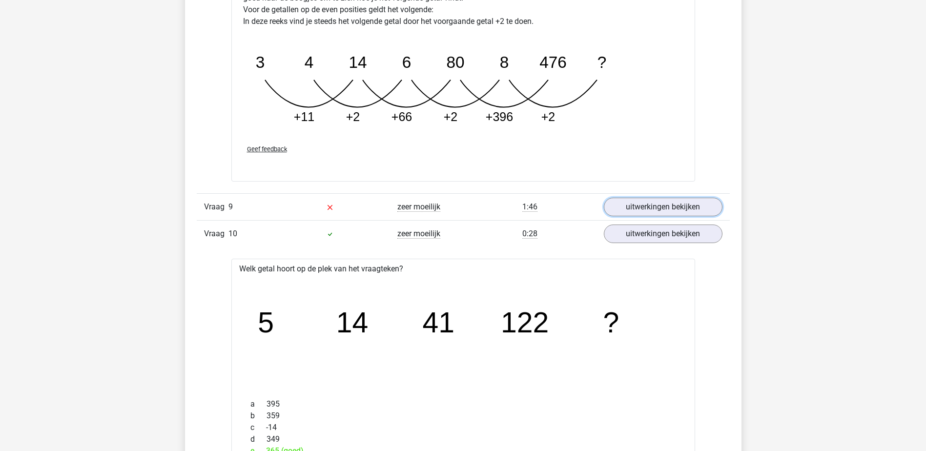
click at [670, 203] on link "uitwerkingen bekijken" at bounding box center [663, 207] width 119 height 19
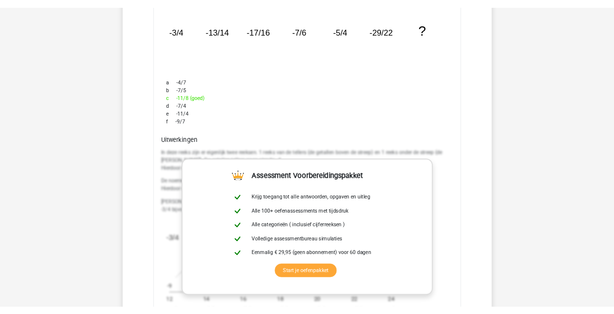
scroll to position [976, 0]
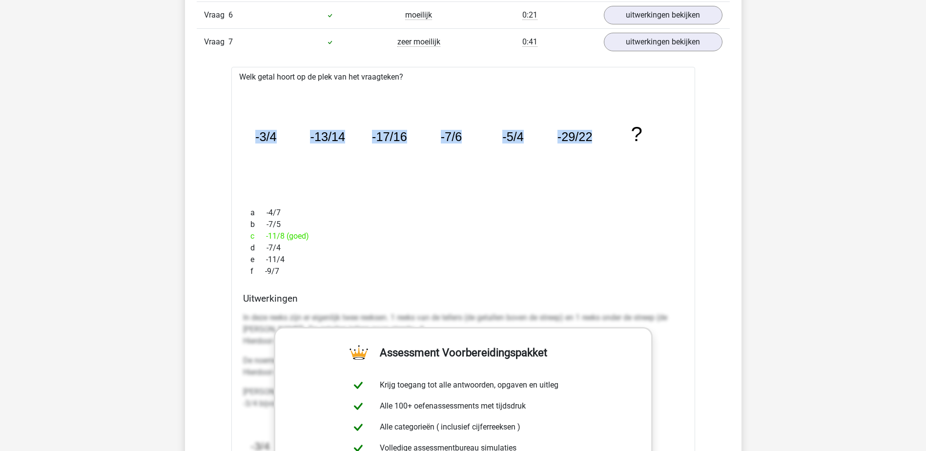
drag, startPoint x: 251, startPoint y: 136, endPoint x: 610, endPoint y: 139, distance: 358.3
click at [610, 139] on icon "image/svg+xml -3/4 -13/14 -17/16 -7/6 -5/4 -29/22 ?" at bounding box center [463, 141] width 432 height 108
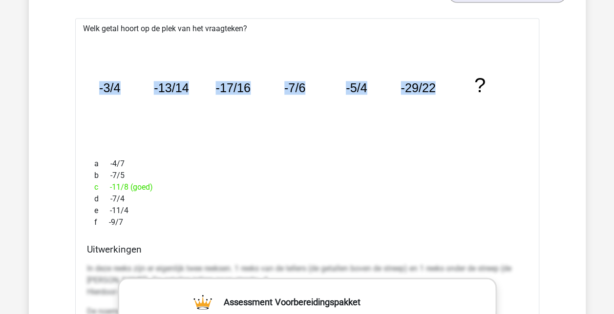
scroll to position [1025, 0]
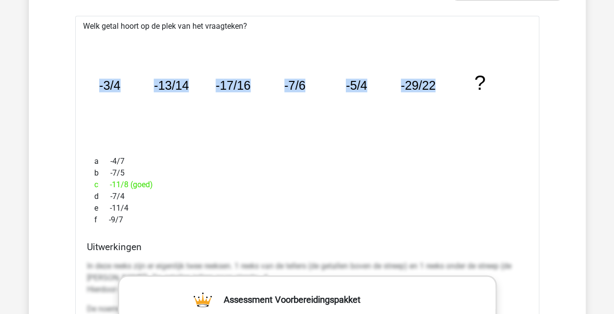
click at [313, 106] on icon "image/svg+xml -3/4 -13/14 -17/16 -7/6 -5/4 -29/22 ?" at bounding box center [307, 90] width 432 height 108
drag, startPoint x: 91, startPoint y: 81, endPoint x: 438, endPoint y: 97, distance: 347.9
click at [438, 97] on icon "image/svg+xml -3/4 -13/14 -17/16 -7/6 -5/4 -29/22 ?" at bounding box center [307, 90] width 432 height 108
copy g "-3/4 -13/14 -17/16 -7/6 -5/4 -29/22"
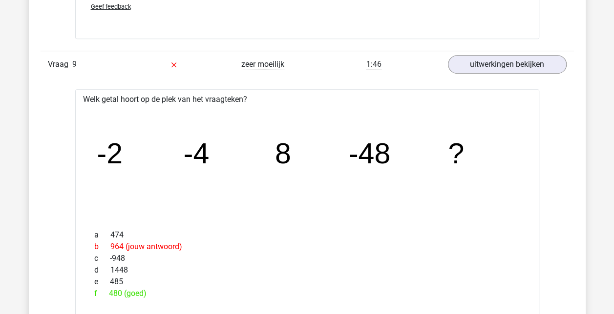
scroll to position [2148, 0]
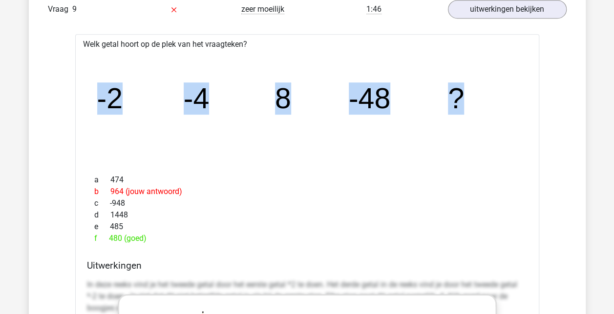
drag, startPoint x: 92, startPoint y: 95, endPoint x: 477, endPoint y: 136, distance: 387.7
click at [477, 136] on icon "image/svg+xml -2 -4 8 -48 ?" at bounding box center [307, 108] width 432 height 108
copy g "-2 -4 8 -48 ?"
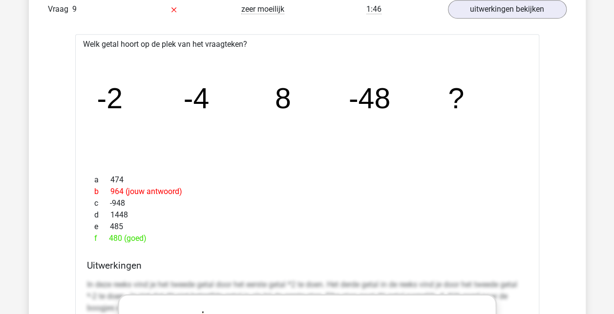
click at [438, 200] on div "c -948" at bounding box center [307, 204] width 440 height 12
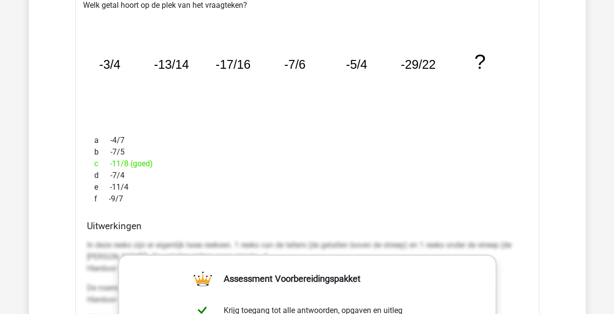
scroll to position [1025, 0]
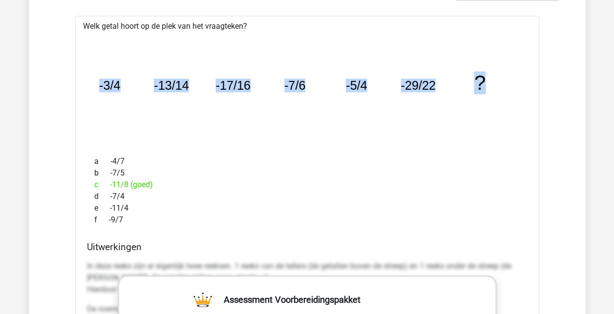
drag, startPoint x: 97, startPoint y: 78, endPoint x: 547, endPoint y: 100, distance: 450.5
copy g "-3/4 -13/14 -17/16 -7/6 -5/4 -29/22 ?"
